Goal: Task Accomplishment & Management: Use online tool/utility

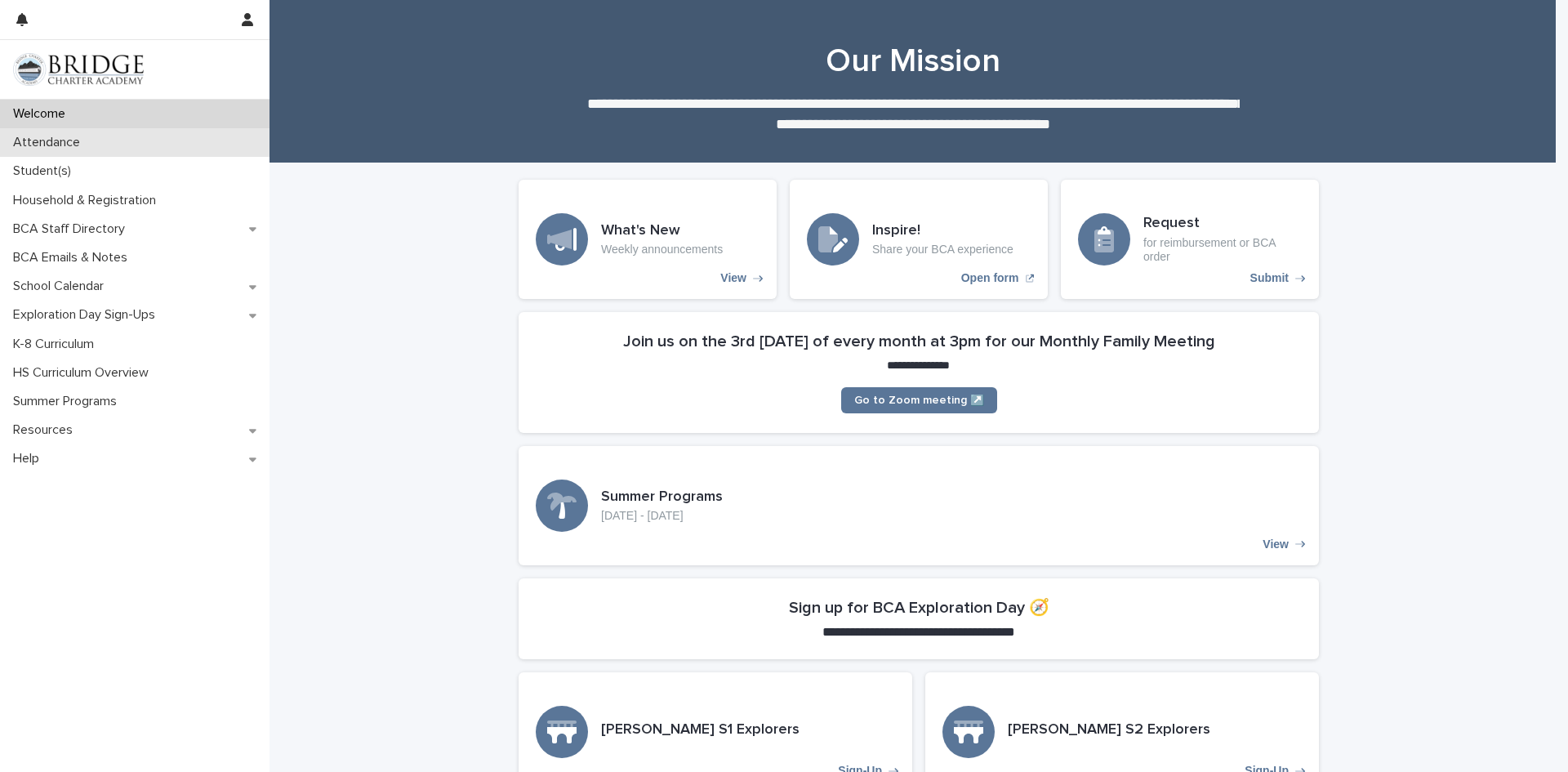
click at [78, 145] on p "Attendance" at bounding box center [50, 143] width 86 height 16
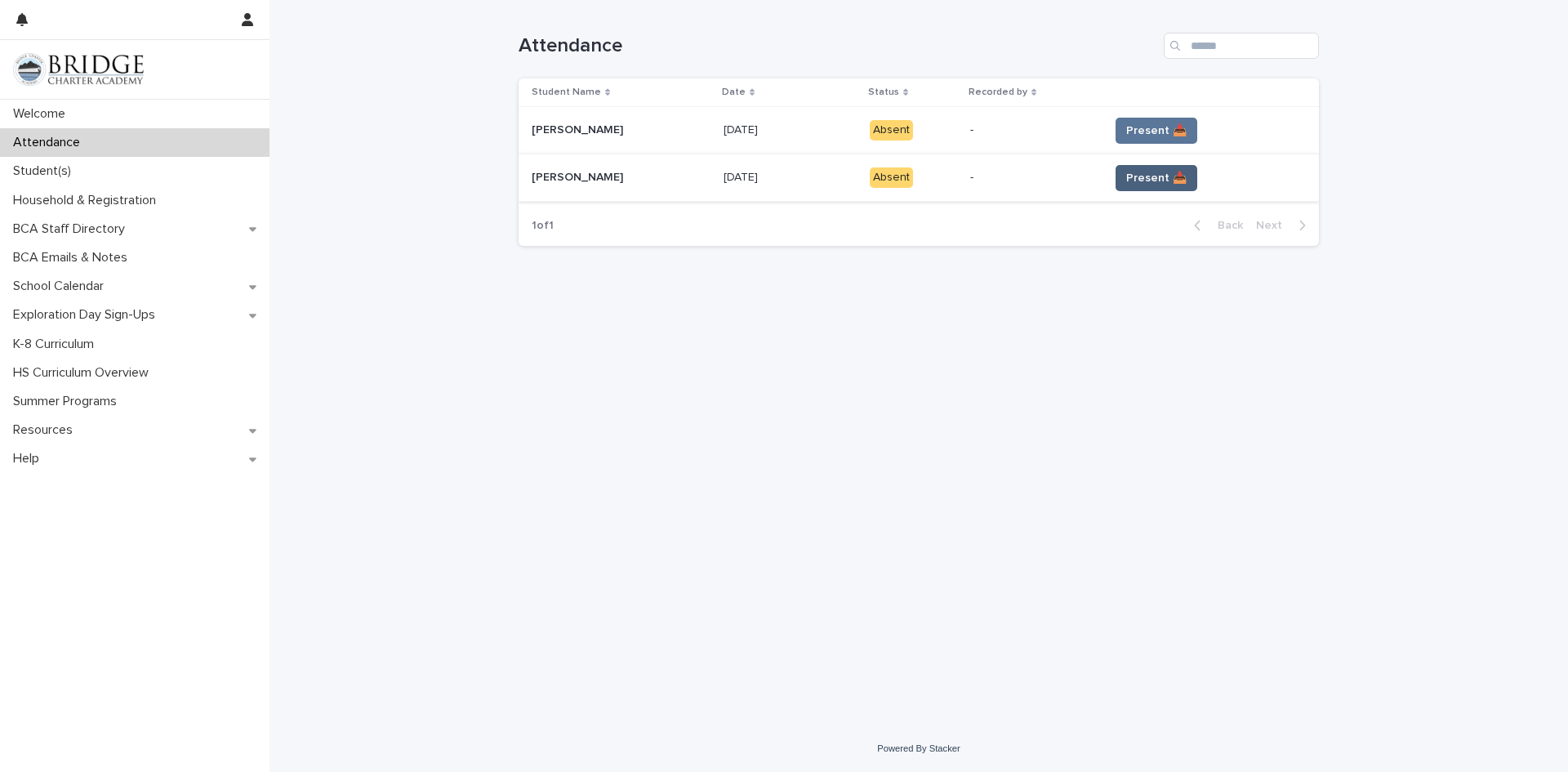
click at [1139, 173] on span "Present 📥" at bounding box center [1156, 178] width 61 height 16
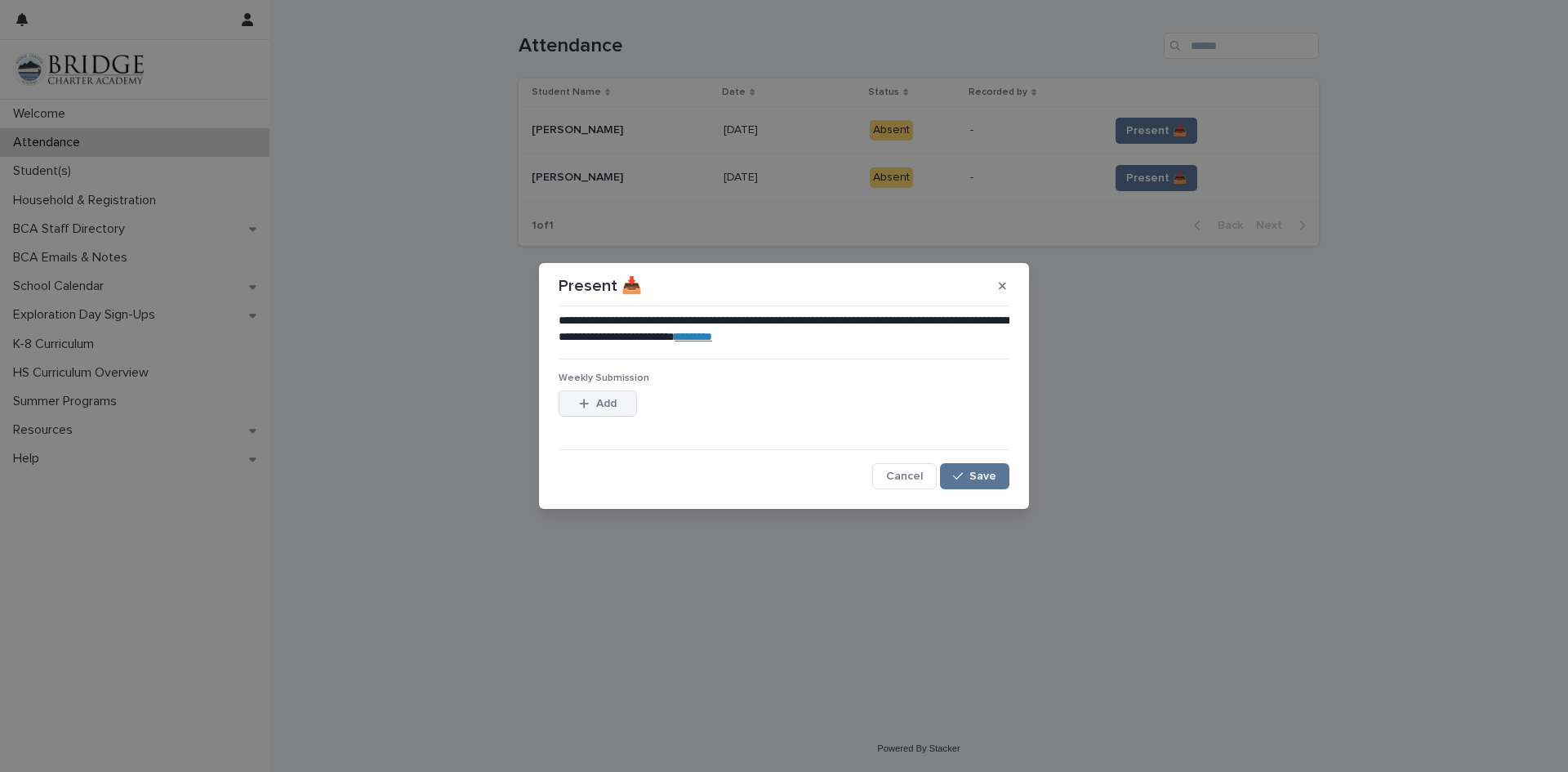
click at [606, 403] on span "Add" at bounding box center [606, 404] width 21 height 12
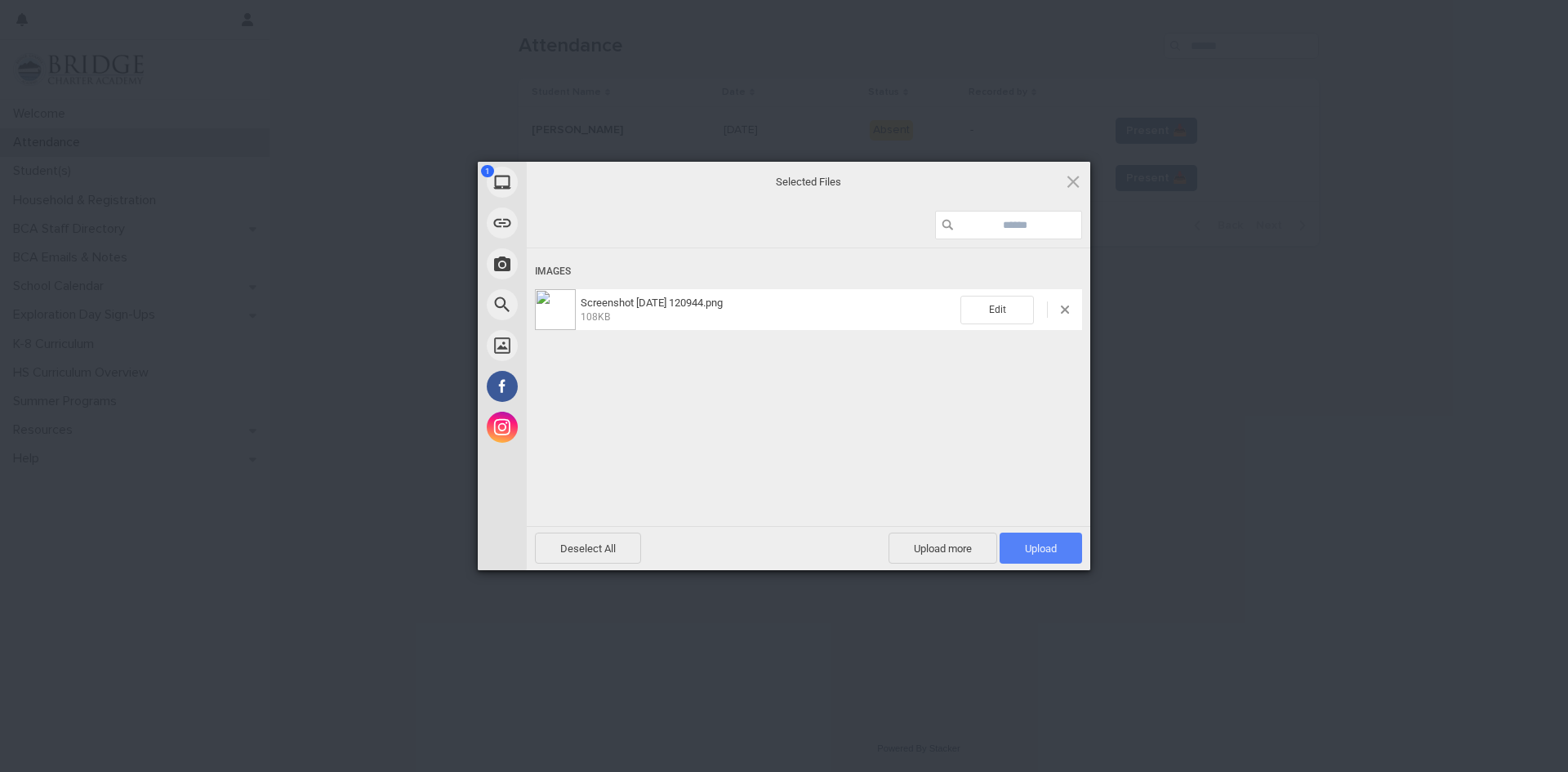
click at [1021, 549] on span "Upload 1" at bounding box center [1041, 547] width 82 height 31
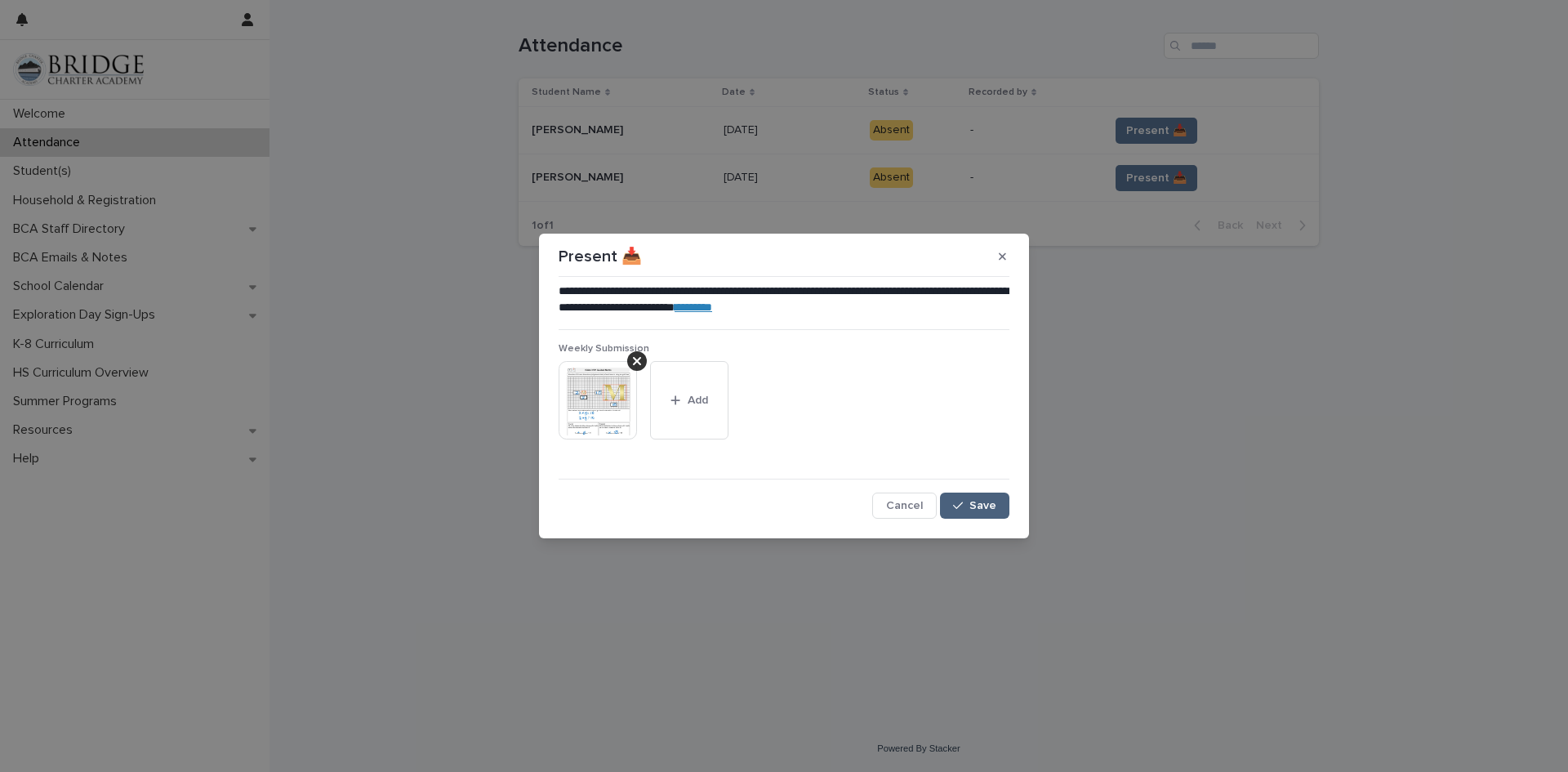
click at [975, 509] on span "Save" at bounding box center [982, 506] width 27 height 12
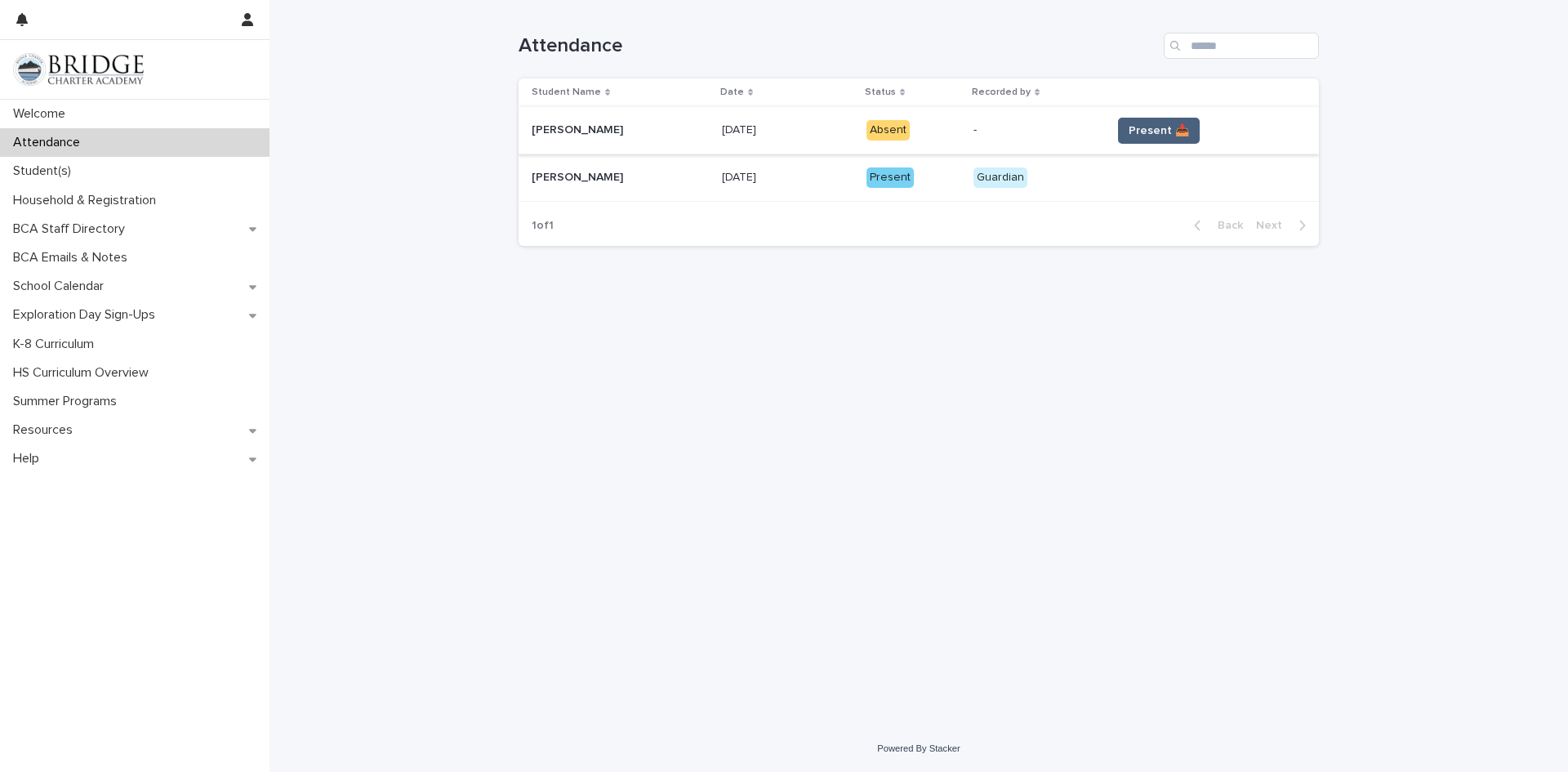
click at [1150, 131] on span "Present 📥" at bounding box center [1159, 130] width 61 height 16
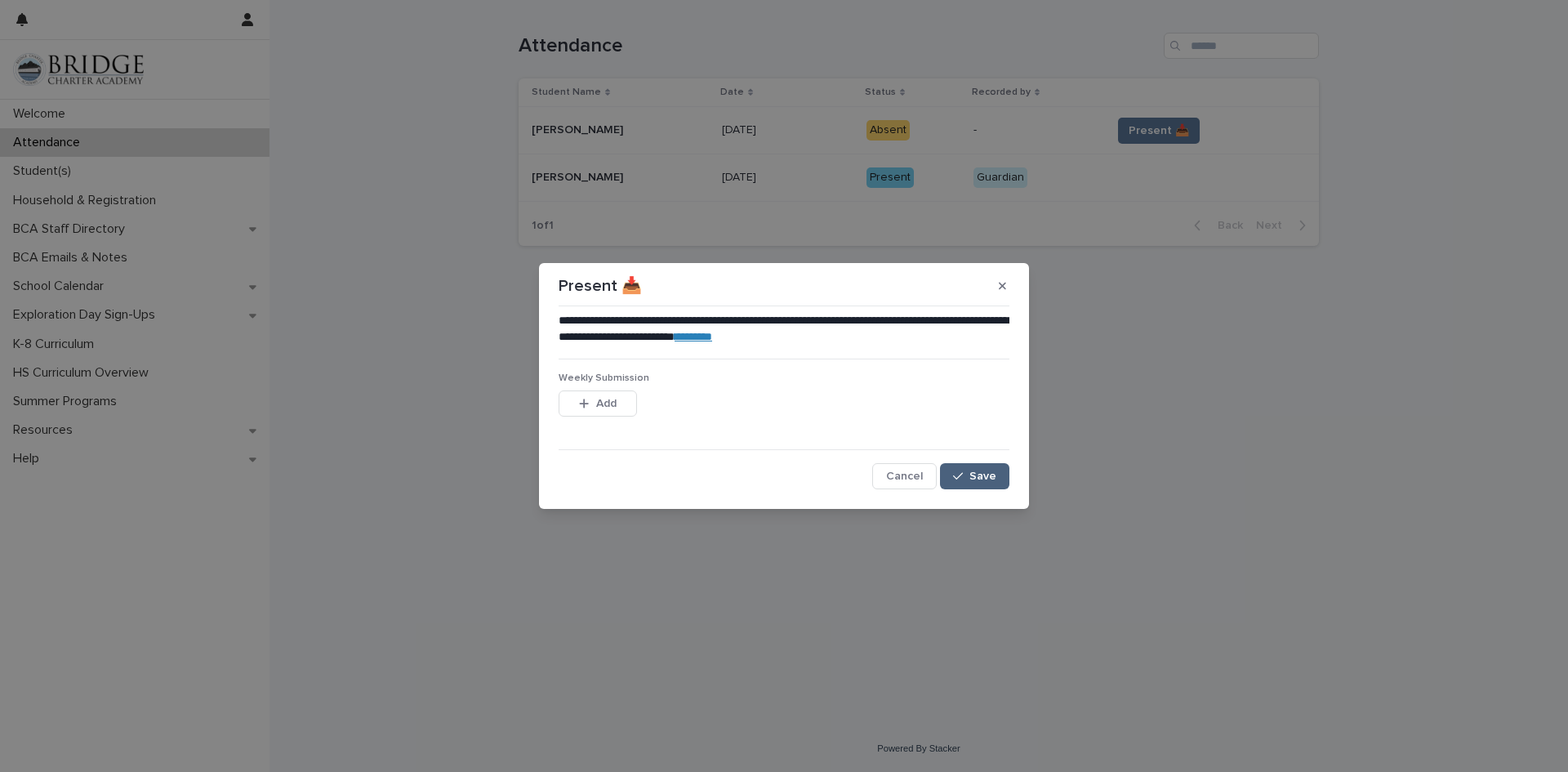
click at [978, 469] on button "Save" at bounding box center [975, 476] width 70 height 26
